Goal: Information Seeking & Learning: Learn about a topic

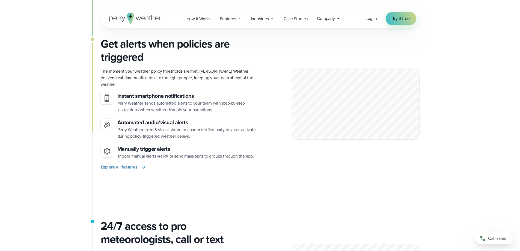
scroll to position [491, 0]
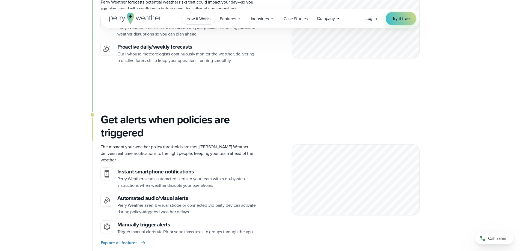
click at [202, 17] on span "How it Works" at bounding box center [198, 19] width 24 height 7
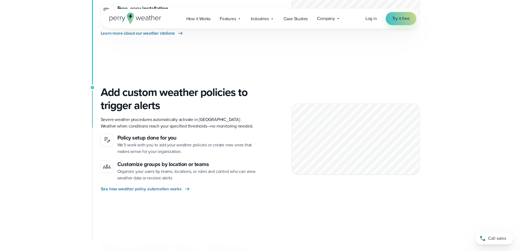
scroll to position [246, 0]
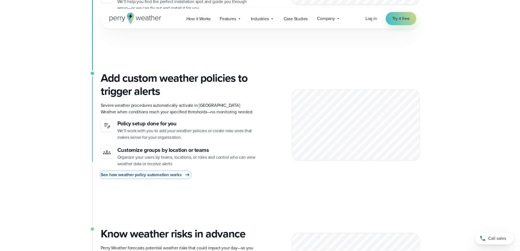
click at [164, 175] on span "See how weather policy automation works" at bounding box center [141, 174] width 81 height 7
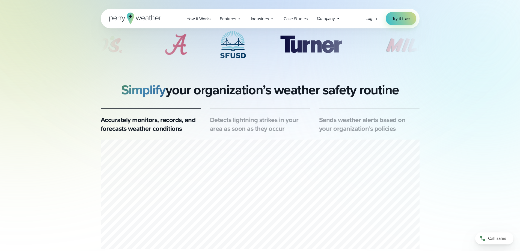
scroll to position [246, 0]
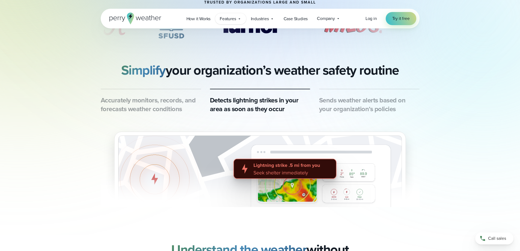
click at [233, 18] on span "Features" at bounding box center [228, 19] width 16 height 7
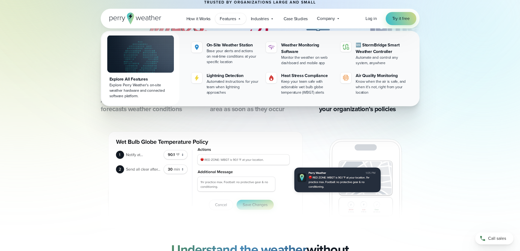
scroll to position [218, 0]
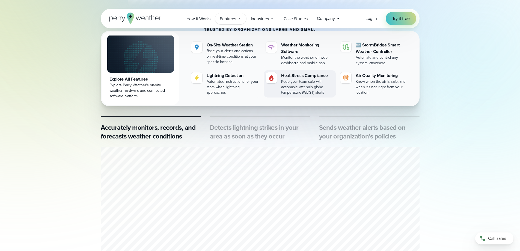
click at [302, 74] on div "Heat Stress Compliance" at bounding box center [307, 75] width 53 height 7
